Goal: Transaction & Acquisition: Purchase product/service

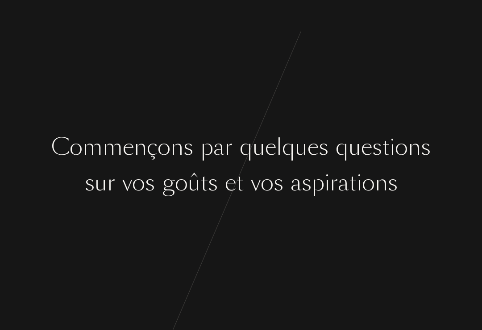
click at [272, 156] on div "e" at bounding box center [270, 147] width 11 height 33
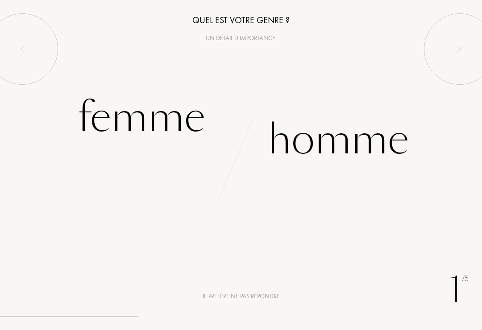
click at [163, 124] on div "Femme" at bounding box center [142, 117] width 128 height 60
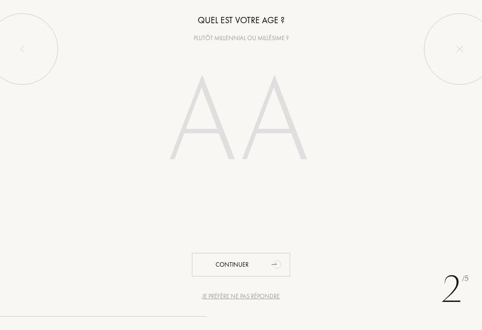
click at [272, 123] on input "number" at bounding box center [241, 124] width 192 height 154
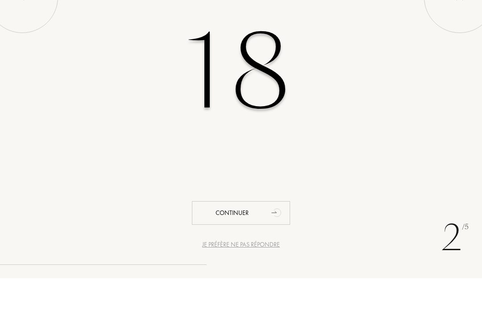
type input "18"
click at [394, 84] on div "18" at bounding box center [241, 124] width 482 height 154
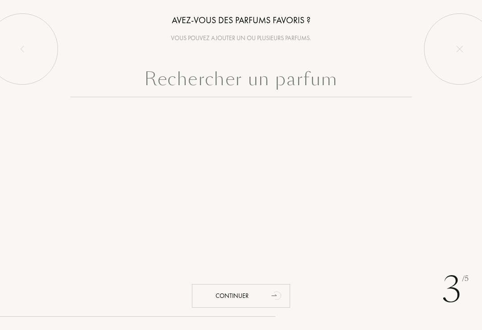
click at [262, 89] on input "text" at bounding box center [240, 81] width 341 height 32
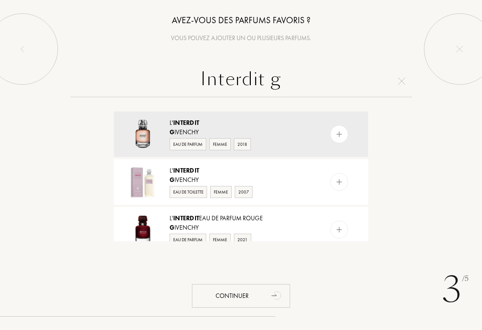
type input "Interdit g"
click at [340, 136] on img at bounding box center [339, 134] width 8 height 8
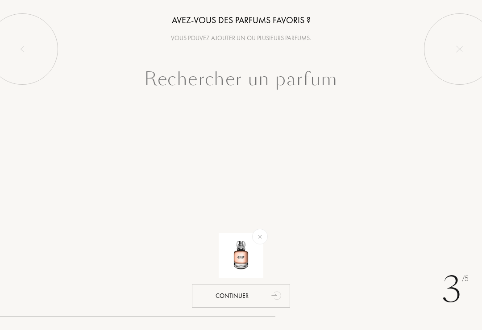
click at [299, 92] on input "text" at bounding box center [240, 81] width 341 height 32
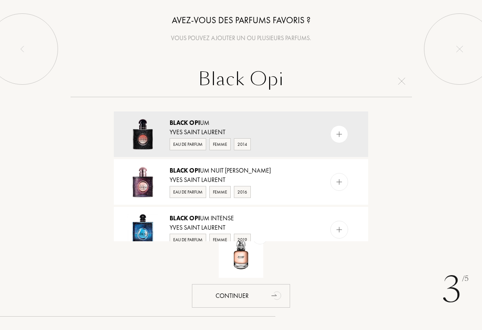
type input "Black Opi"
click at [336, 128] on div at bounding box center [339, 134] width 18 height 18
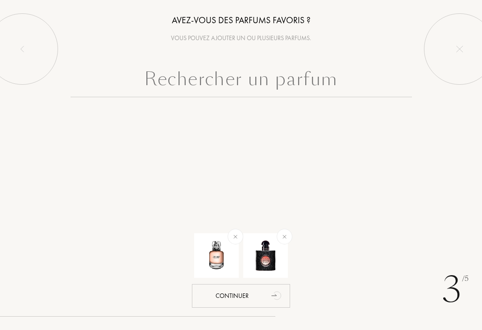
click at [347, 87] on input "text" at bounding box center [240, 81] width 341 height 32
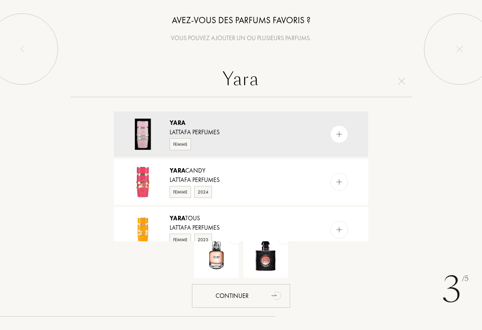
type input "Yara"
click at [337, 124] on div "[PERSON_NAME] Perfumes Femme" at bounding box center [241, 133] width 254 height 45
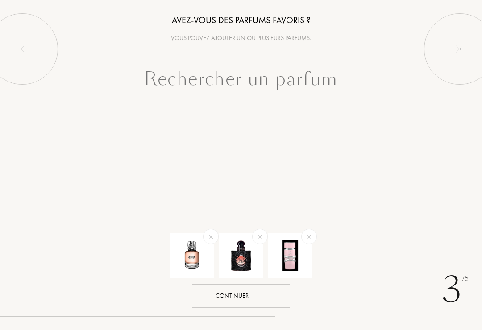
click at [255, 295] on div "Continuer" at bounding box center [241, 296] width 98 height 24
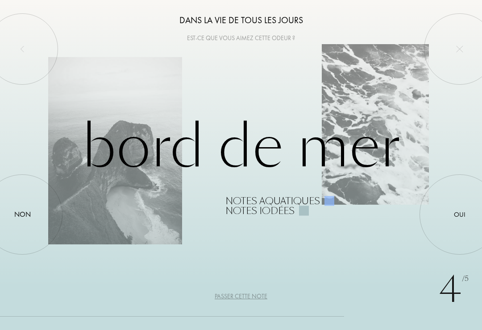
click at [48, 228] on div "Non" at bounding box center [22, 214] width 80 height 80
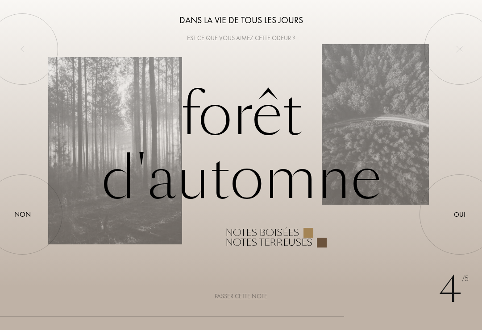
click at [459, 214] on div at bounding box center [459, 214] width 0 height 0
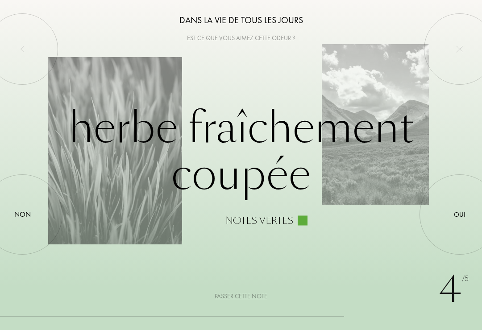
click at [22, 214] on div at bounding box center [22, 214] width 0 height 0
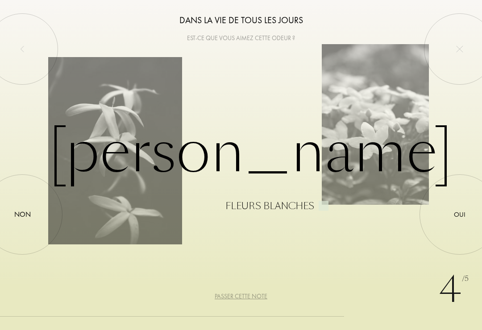
click at [22, 214] on div at bounding box center [22, 214] width 0 height 0
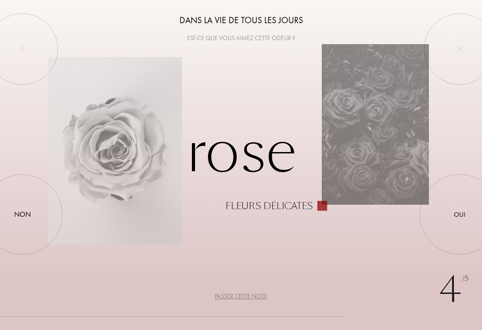
click at [22, 214] on div at bounding box center [22, 214] width 0 height 0
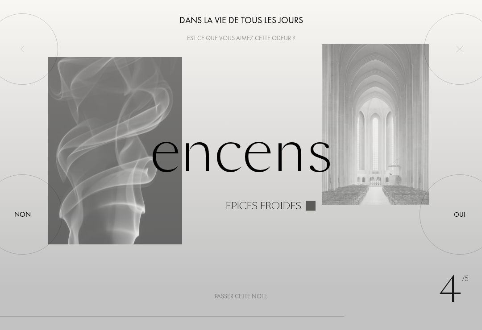
click at [22, 214] on div at bounding box center [22, 214] width 0 height 0
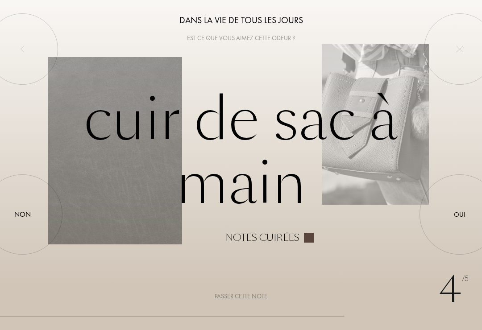
click at [22, 214] on div at bounding box center [22, 214] width 0 height 0
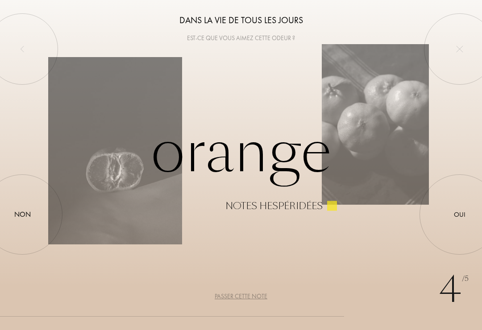
click at [22, 214] on div at bounding box center [22, 214] width 0 height 0
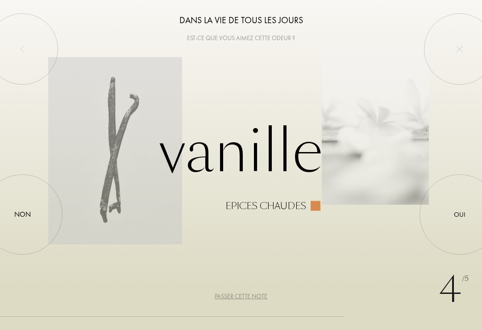
click at [459, 214] on div at bounding box center [459, 214] width 0 height 0
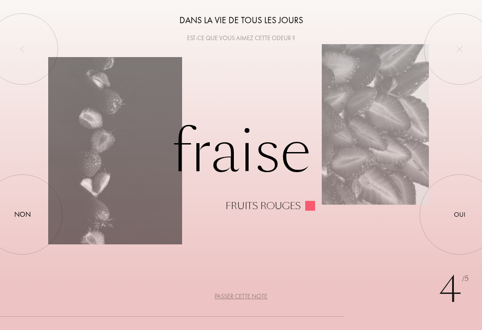
click at [459, 214] on div at bounding box center [459, 214] width 0 height 0
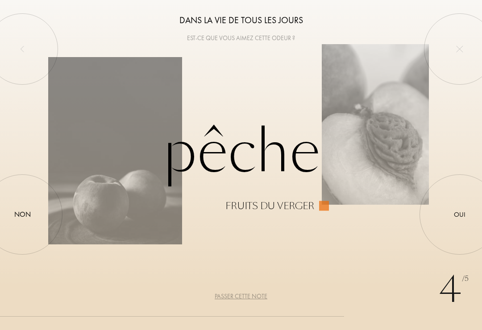
click at [459, 214] on div at bounding box center [459, 214] width 0 height 0
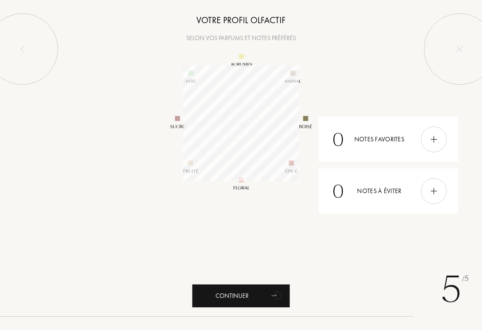
scroll to position [116, 116]
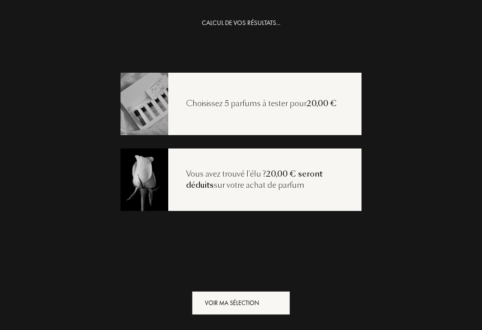
click at [219, 303] on div "Voir ma sélection" at bounding box center [241, 303] width 98 height 24
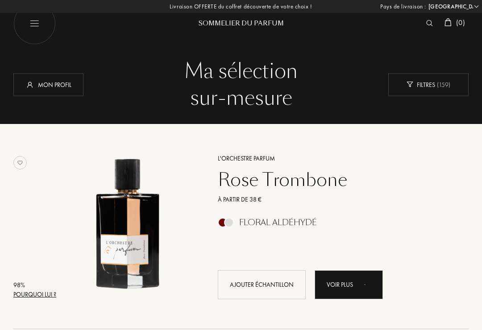
select select "FR"
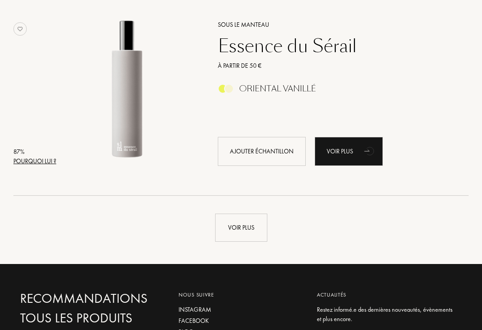
scroll to position [1977, 0]
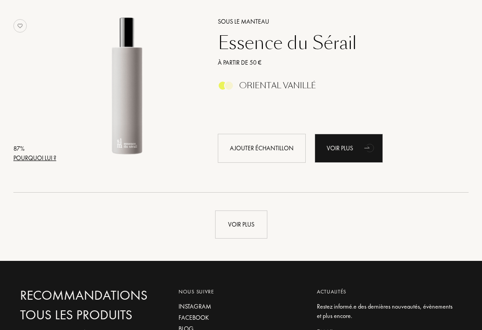
click at [240, 220] on div "Voir plus" at bounding box center [241, 224] width 52 height 28
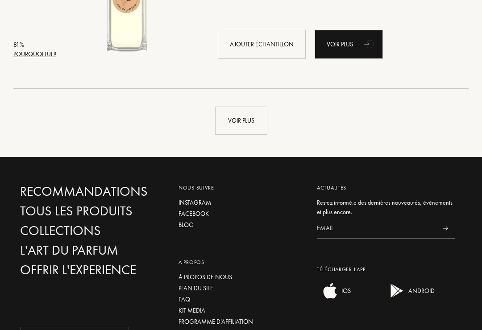
click at [248, 124] on div "Voir plus" at bounding box center [241, 121] width 52 height 28
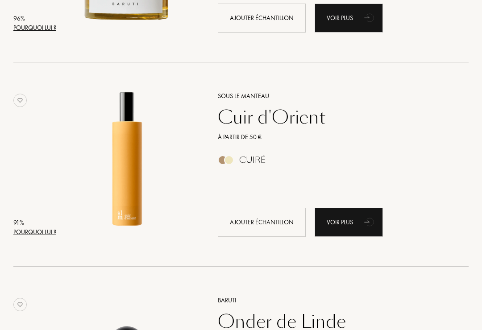
scroll to position [0, 0]
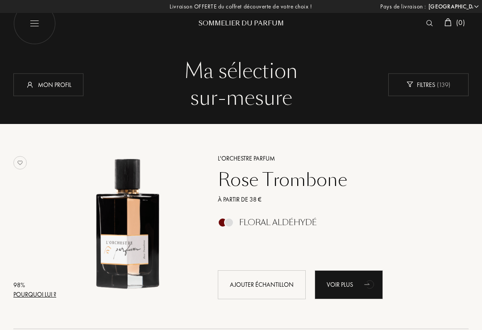
click at [426, 23] on img at bounding box center [429, 23] width 7 height 6
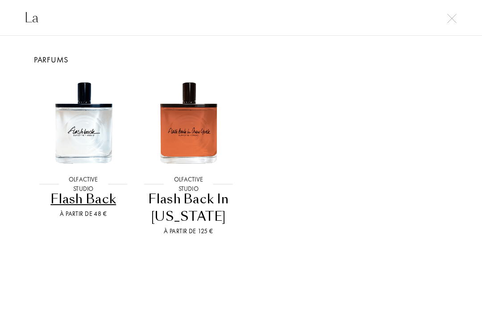
type input "L"
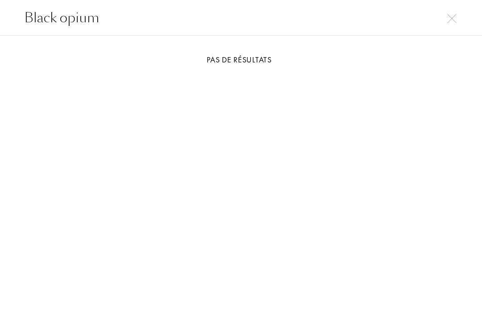
type input "Black opium"
click at [365, 64] on div "Pas de résultats" at bounding box center [240, 60] width 433 height 12
click at [449, 22] on img at bounding box center [451, 18] width 9 height 9
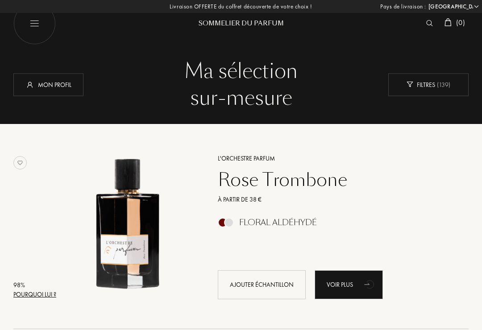
click at [46, 23] on img at bounding box center [34, 23] width 42 height 42
select select "FR"
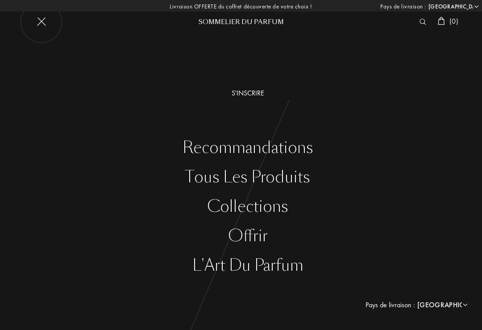
click at [281, 178] on div "Tous les produits" at bounding box center [247, 177] width 468 height 18
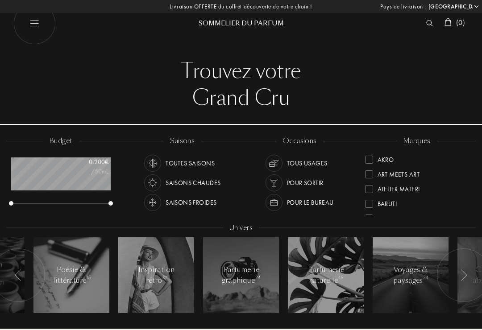
select select "FR"
click at [429, 25] on img at bounding box center [429, 23] width 7 height 6
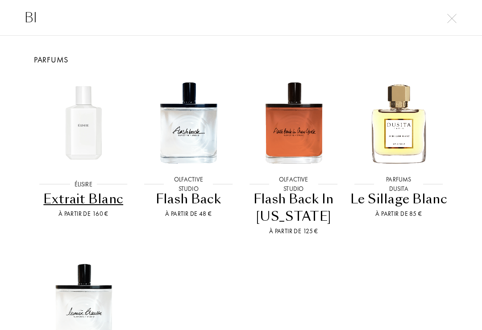
type input "B"
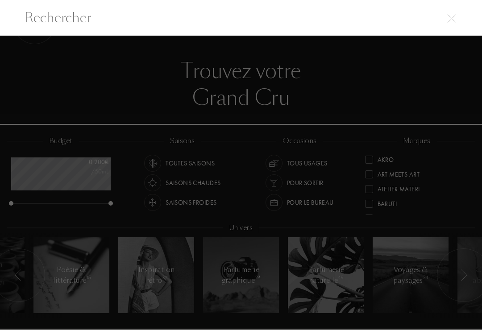
click at [450, 12] on input "text" at bounding box center [241, 18] width 482 height 20
click at [415, 106] on div at bounding box center [241, 183] width 482 height 295
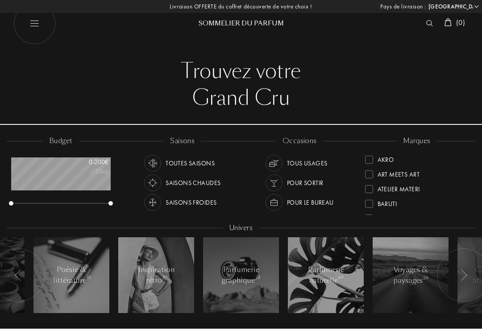
select select "FR"
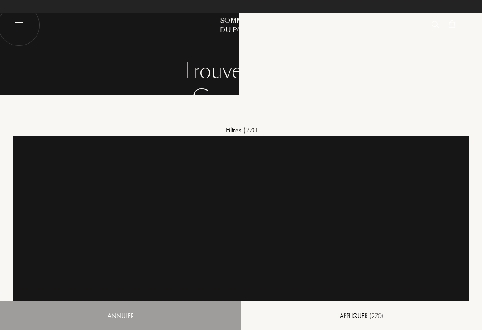
select select "FR"
